Goal: Transaction & Acquisition: Purchase product/service

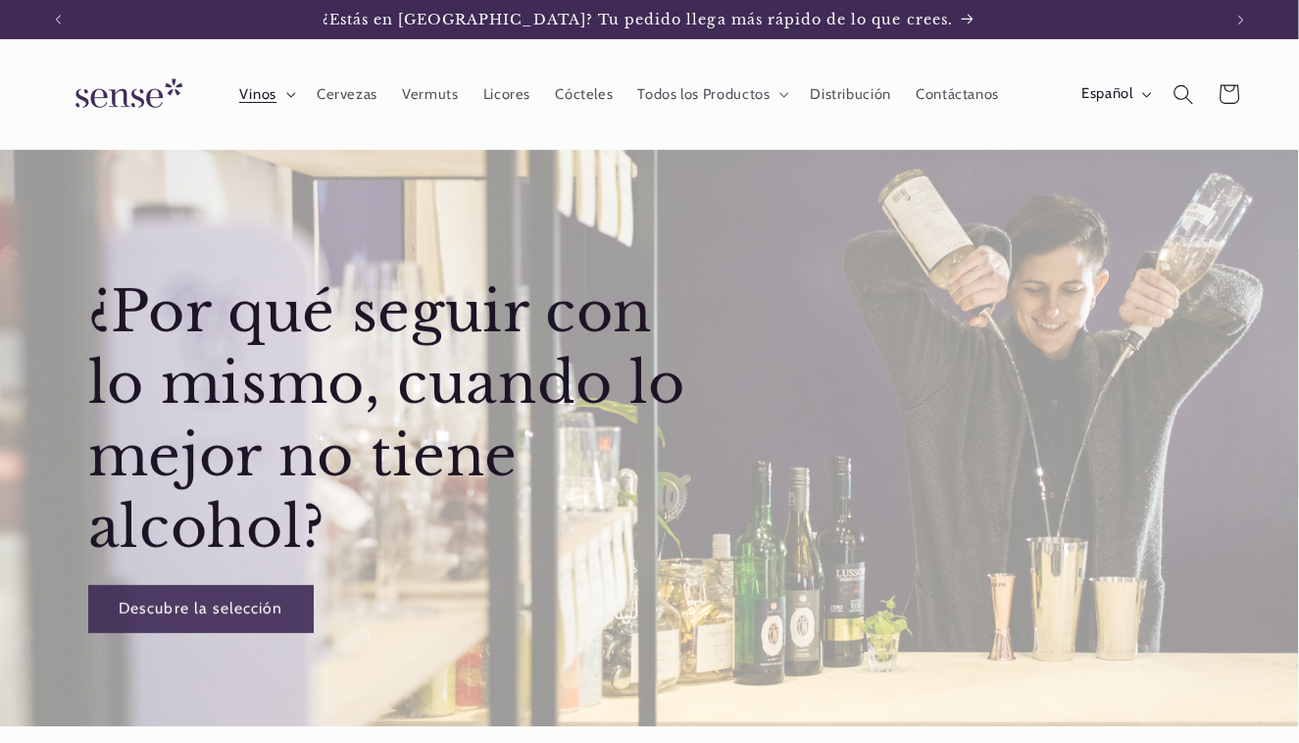
click at [271, 92] on span "Vinos" at bounding box center [257, 94] width 37 height 19
click at [826, 538] on div "¿Por qué seguir con lo mismo, cuando lo mejor no tiene alcohol? Descubre la sel…" at bounding box center [649, 438] width 1299 height 577
click at [287, 94] on icon at bounding box center [291, 95] width 10 height 6
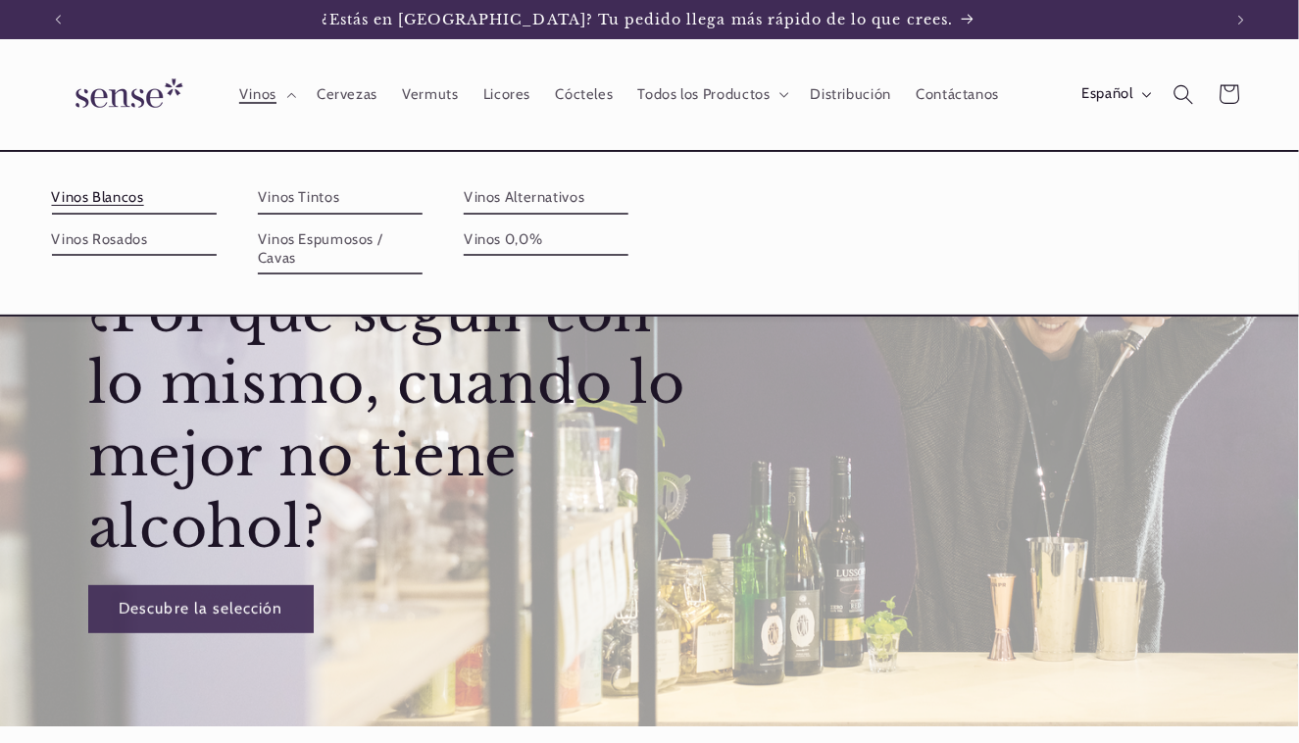
click at [133, 194] on link "Vinos Blancos" at bounding box center [134, 197] width 165 height 31
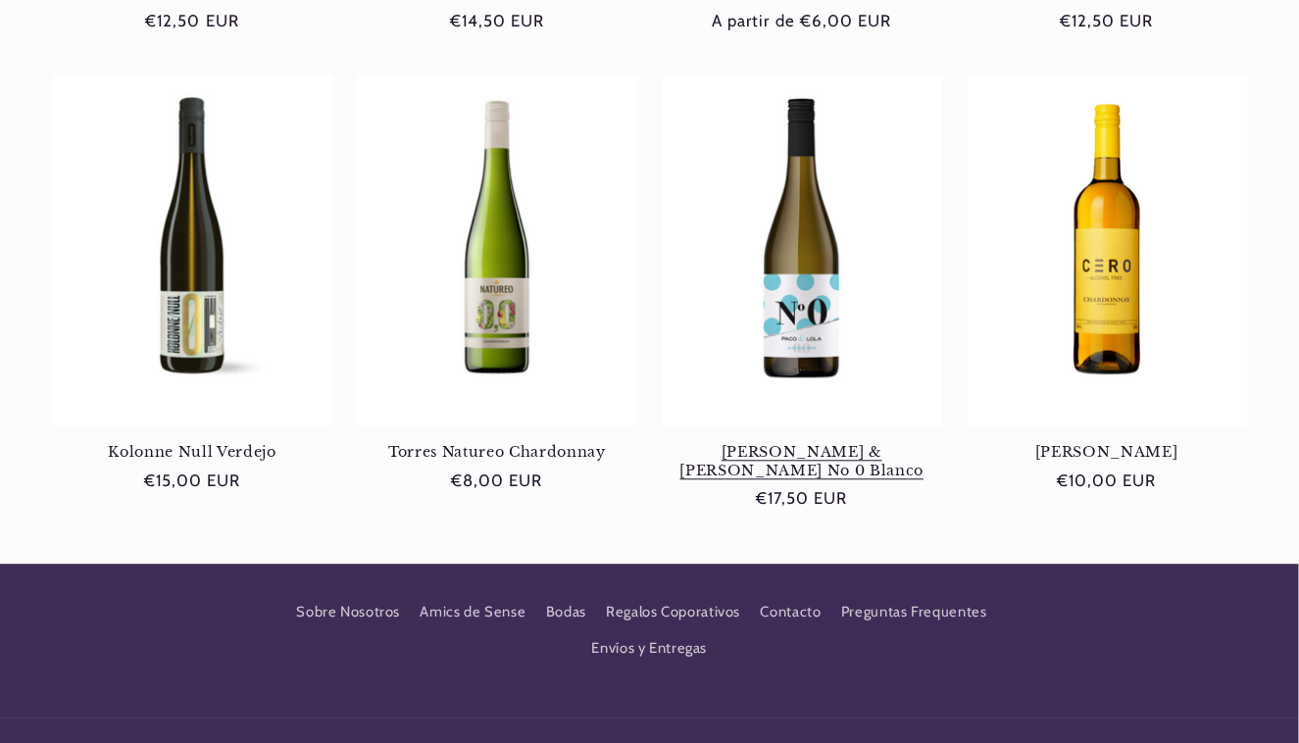
scroll to position [1173, 0]
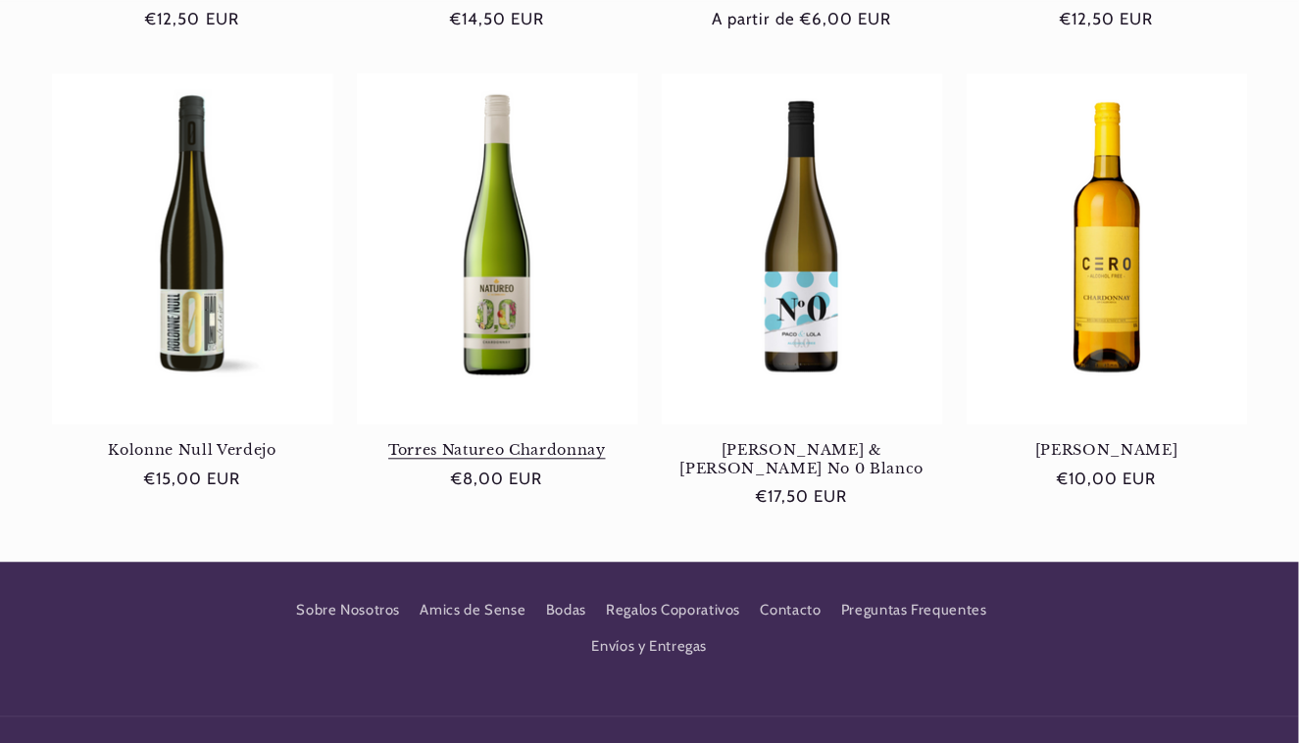
click at [505, 441] on link "Torres Natureo Chardonnay" at bounding box center [497, 450] width 281 height 18
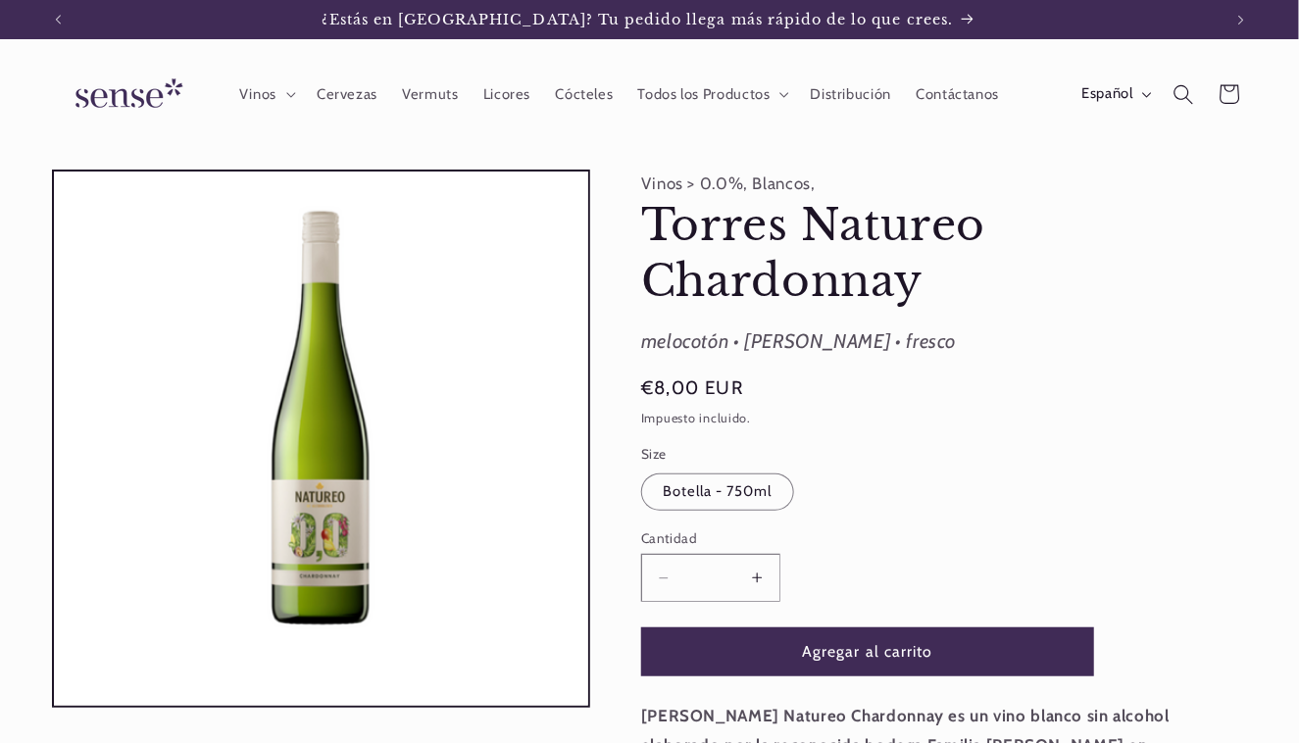
click at [760, 577] on button "Aumentar cantidad para Torres Natureo Chardonnay" at bounding box center [757, 578] width 44 height 48
click at [761, 577] on button "Aumentar cantidad para Torres Natureo Chardonnay" at bounding box center [757, 578] width 44 height 48
click at [762, 577] on button "Aumentar cantidad para Torres Natureo Chardonnay" at bounding box center [757, 578] width 44 height 48
click at [761, 578] on button "Aumentar cantidad para Torres Natureo Chardonnay" at bounding box center [757, 578] width 44 height 48
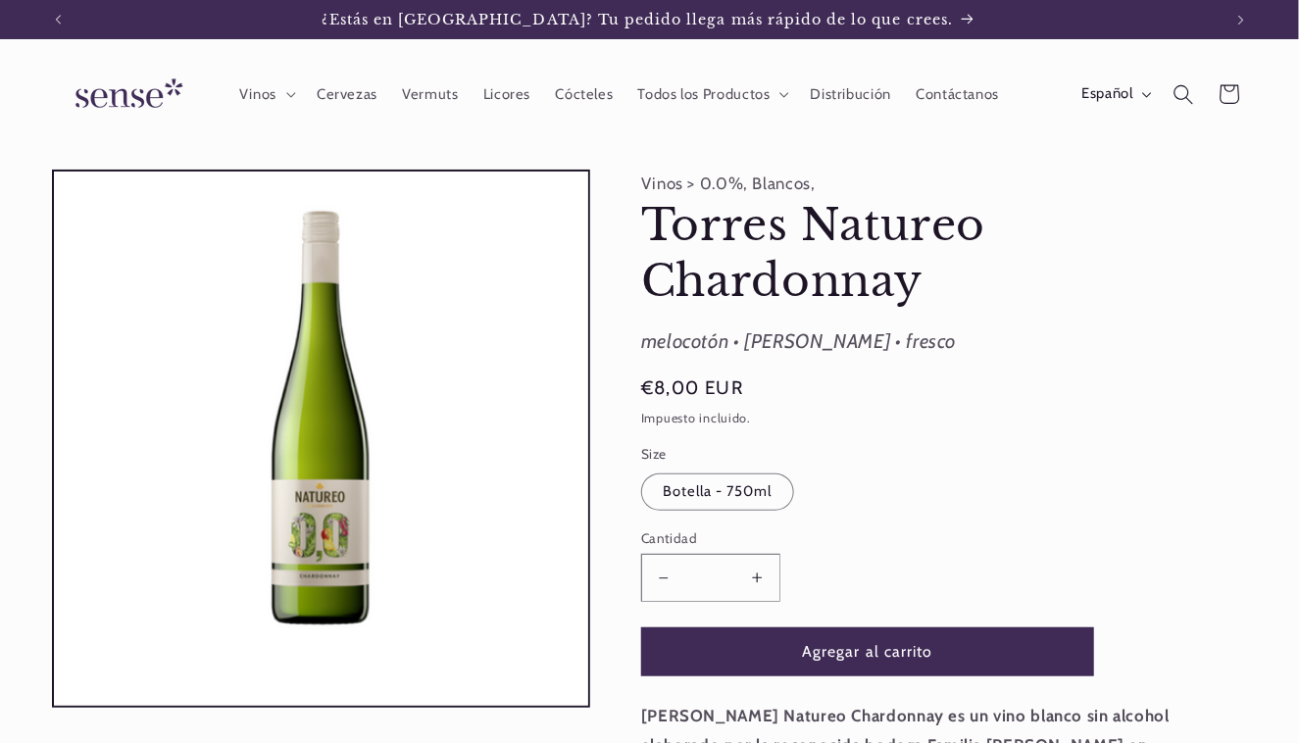
click at [761, 578] on button "Aumentar cantidad para Torres Natureo Chardonnay" at bounding box center [757, 578] width 44 height 48
click at [902, 651] on button "Agregar al carrito" at bounding box center [867, 652] width 453 height 48
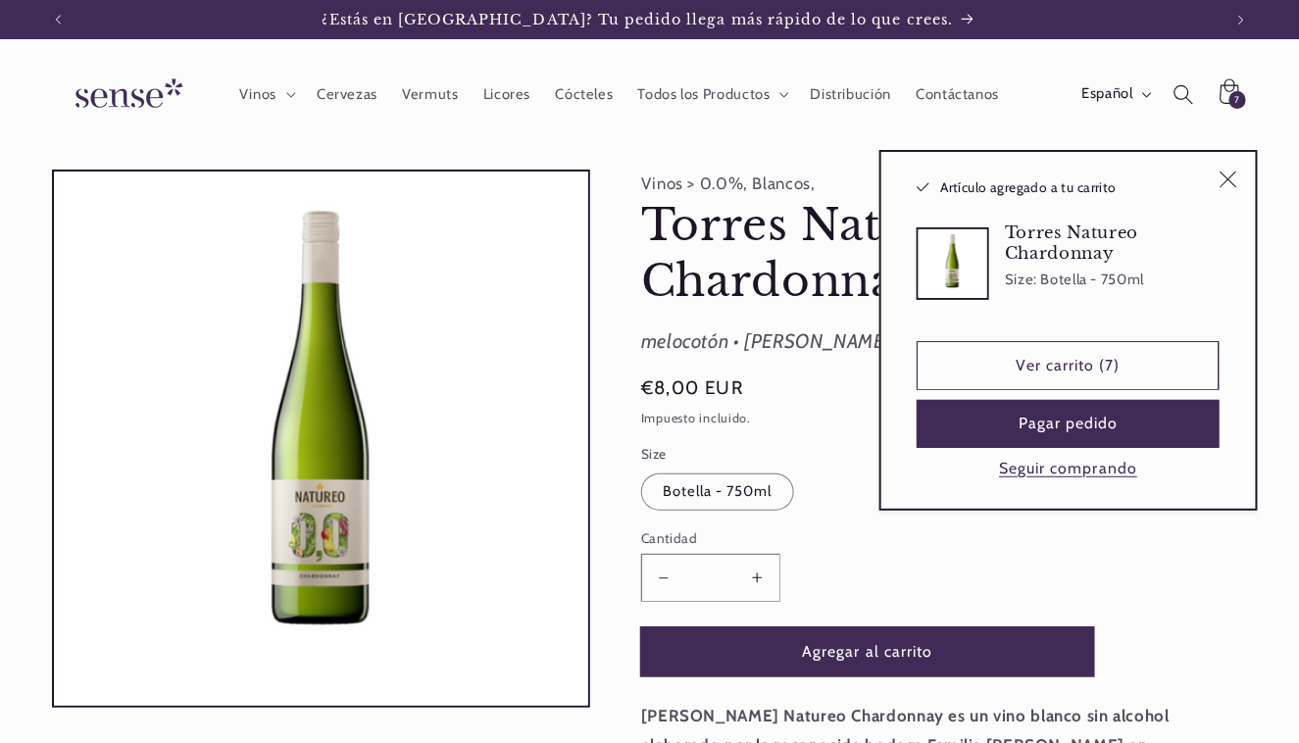
type input "*"
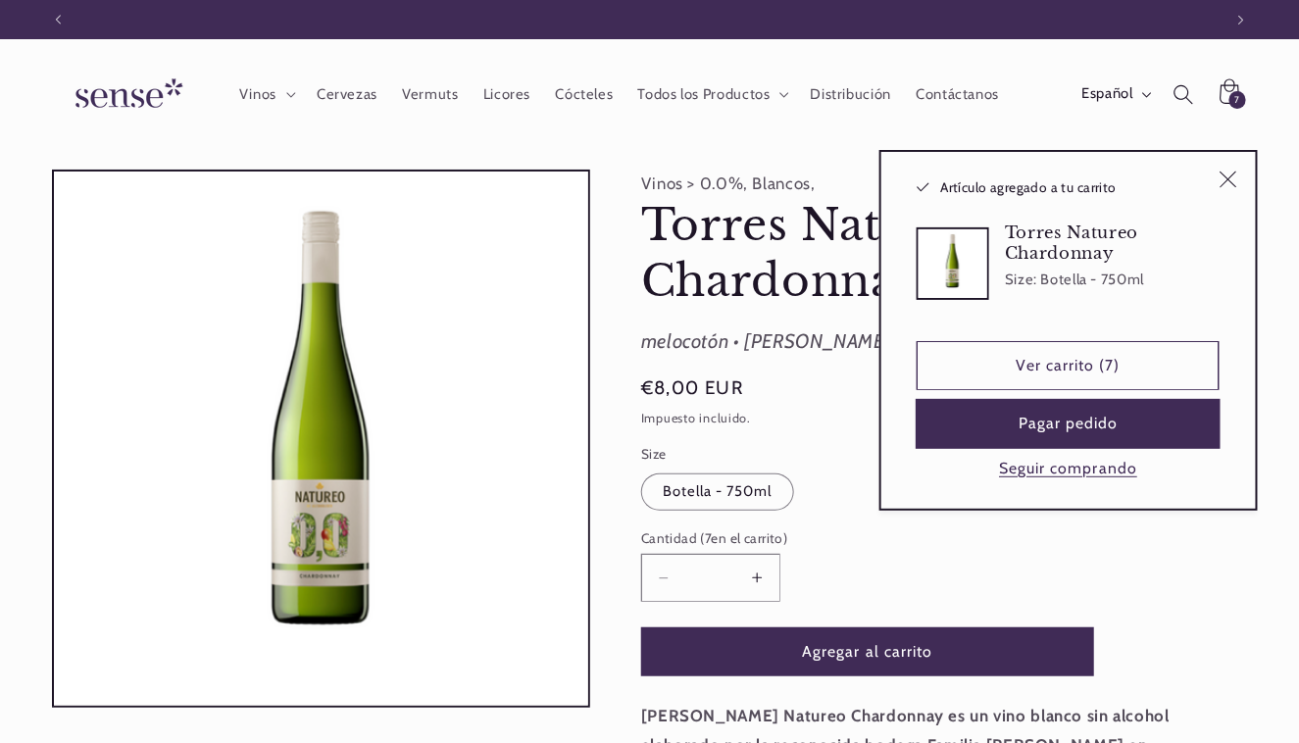
scroll to position [0, 1165]
click at [1102, 422] on button "Pagar pedido" at bounding box center [1068, 424] width 303 height 48
